Goal: Task Accomplishment & Management: Manage account settings

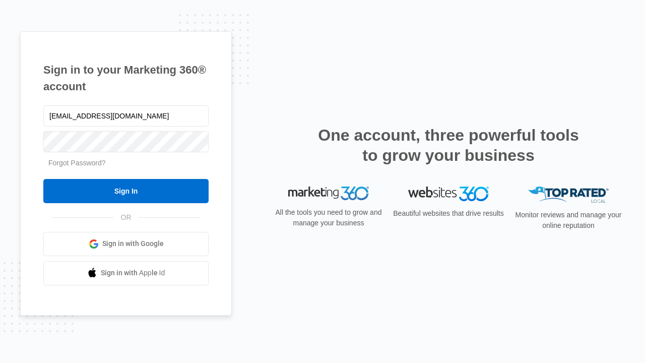
type input "[EMAIL_ADDRESS][DOMAIN_NAME]"
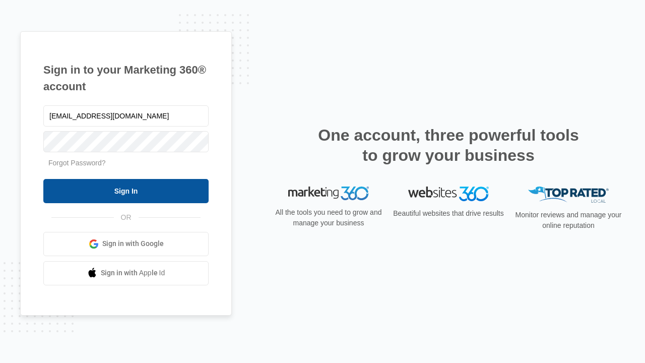
click at [126, 191] on input "Sign In" at bounding box center [125, 191] width 165 height 24
